Goal: Find specific page/section: Find specific page/section

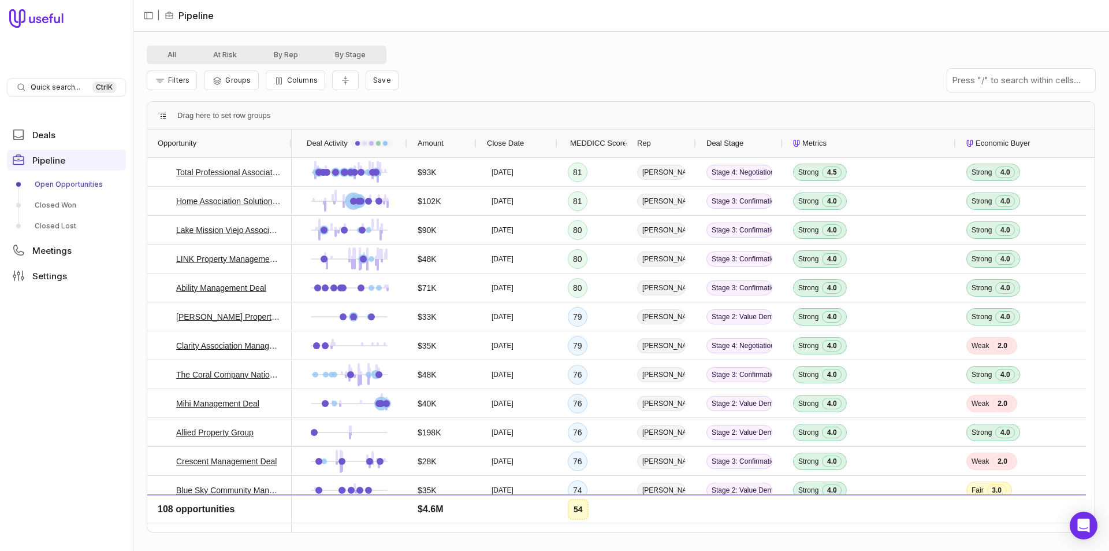
click at [294, 62] on div "All At Risk By Rep By Stage" at bounding box center [267, 55] width 240 height 18
click at [291, 57] on button "By Rep" at bounding box center [285, 55] width 61 height 14
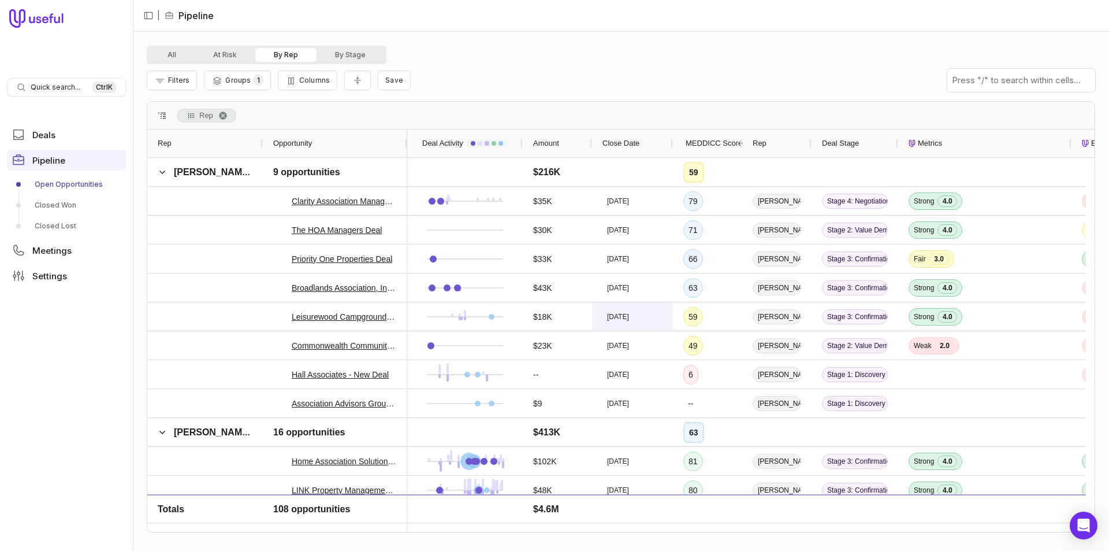
scroll to position [1907, 0]
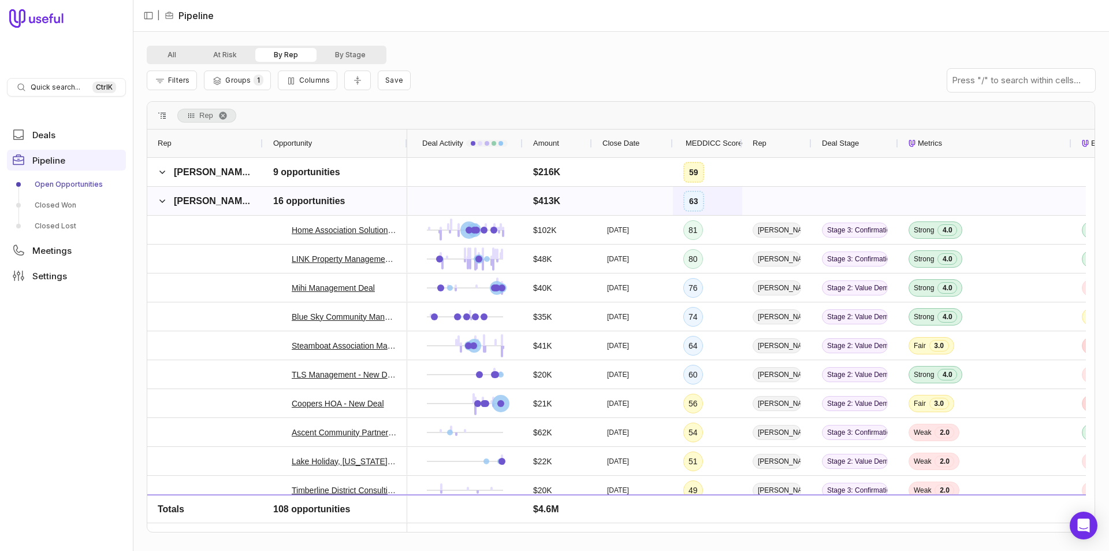
click at [704, 203] on div "63" at bounding box center [694, 201] width 21 height 21
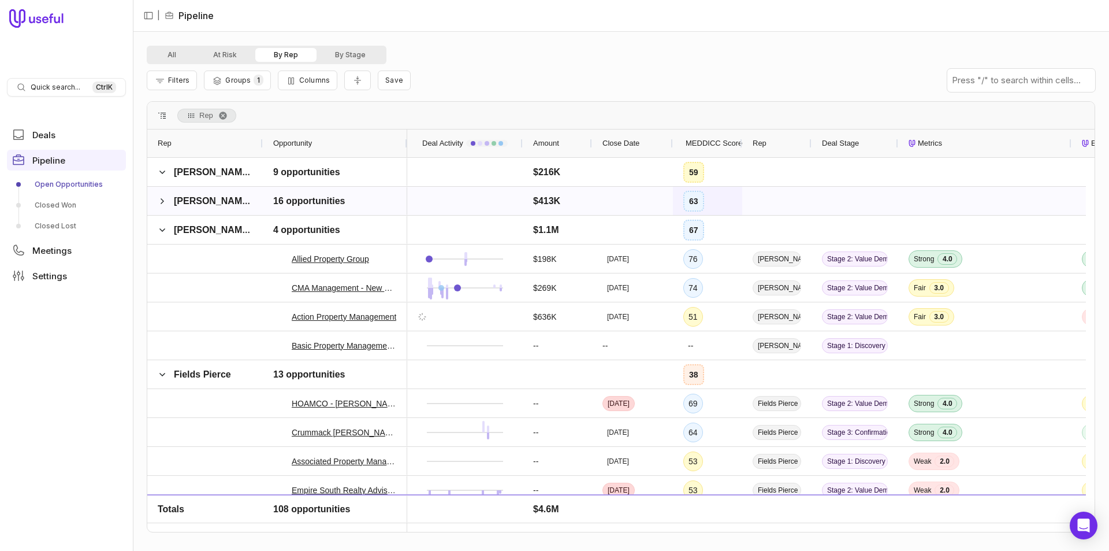
click at [704, 203] on div "63" at bounding box center [694, 201] width 21 height 21
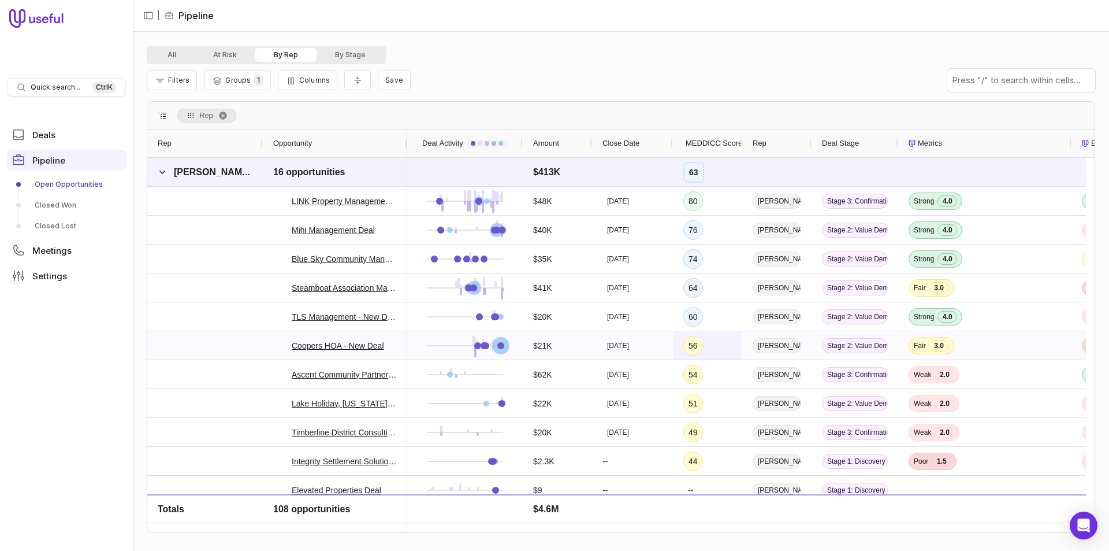
scroll to position [1907, 0]
